Goal: Browse casually

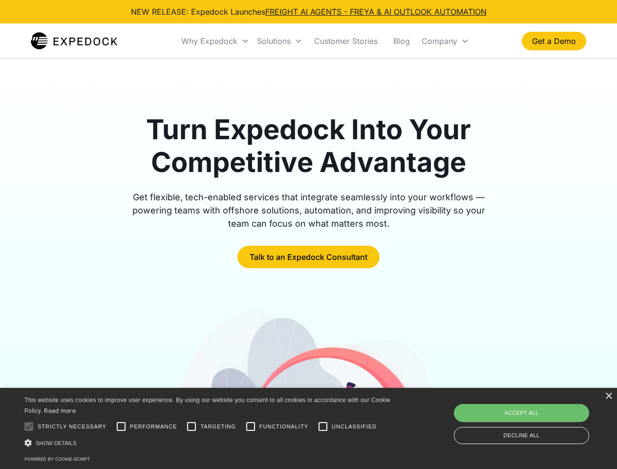
click at [220, 41] on div "Why Expedock" at bounding box center [209, 41] width 56 height 10
click at [282, 41] on div "Solutions" at bounding box center [274, 41] width 34 height 10
click at [441, 41] on div "Company" at bounding box center [439, 41] width 36 height 10
click at [29, 426] on div at bounding box center [29, 426] width 20 height 20
click at [121, 426] on input "Performance" at bounding box center [121, 426] width 20 height 20
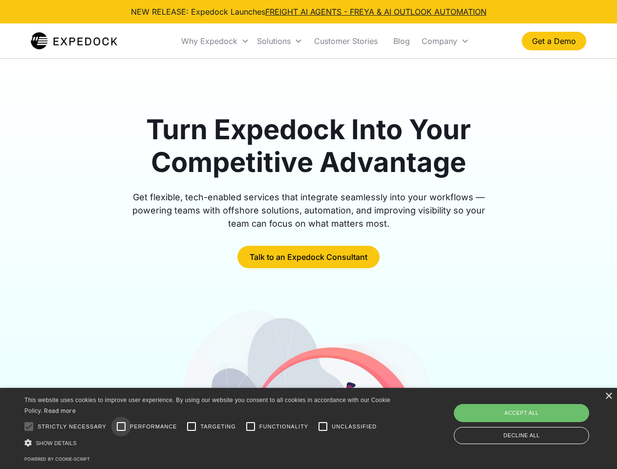
checkbox input "true"
click at [191, 426] on input "Targeting" at bounding box center [192, 426] width 20 height 20
checkbox input "true"
click at [250, 426] on input "Functionality" at bounding box center [251, 426] width 20 height 20
checkbox input "true"
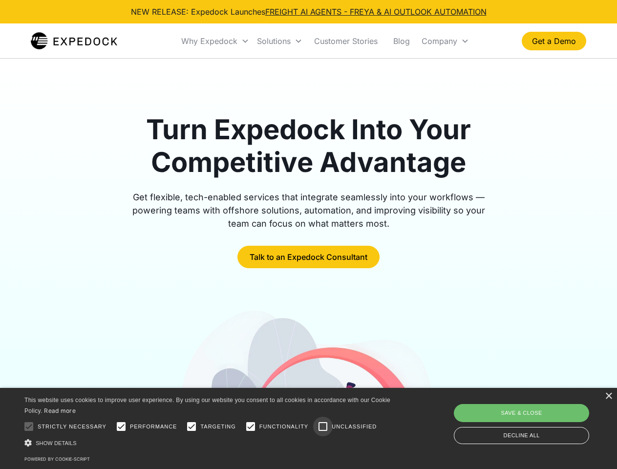
click at [323, 426] on input "Unclassified" at bounding box center [323, 426] width 20 height 20
checkbox input "true"
click at [209, 442] on div "Show details Hide details" at bounding box center [208, 442] width 369 height 10
